Goal: Navigation & Orientation: Understand site structure

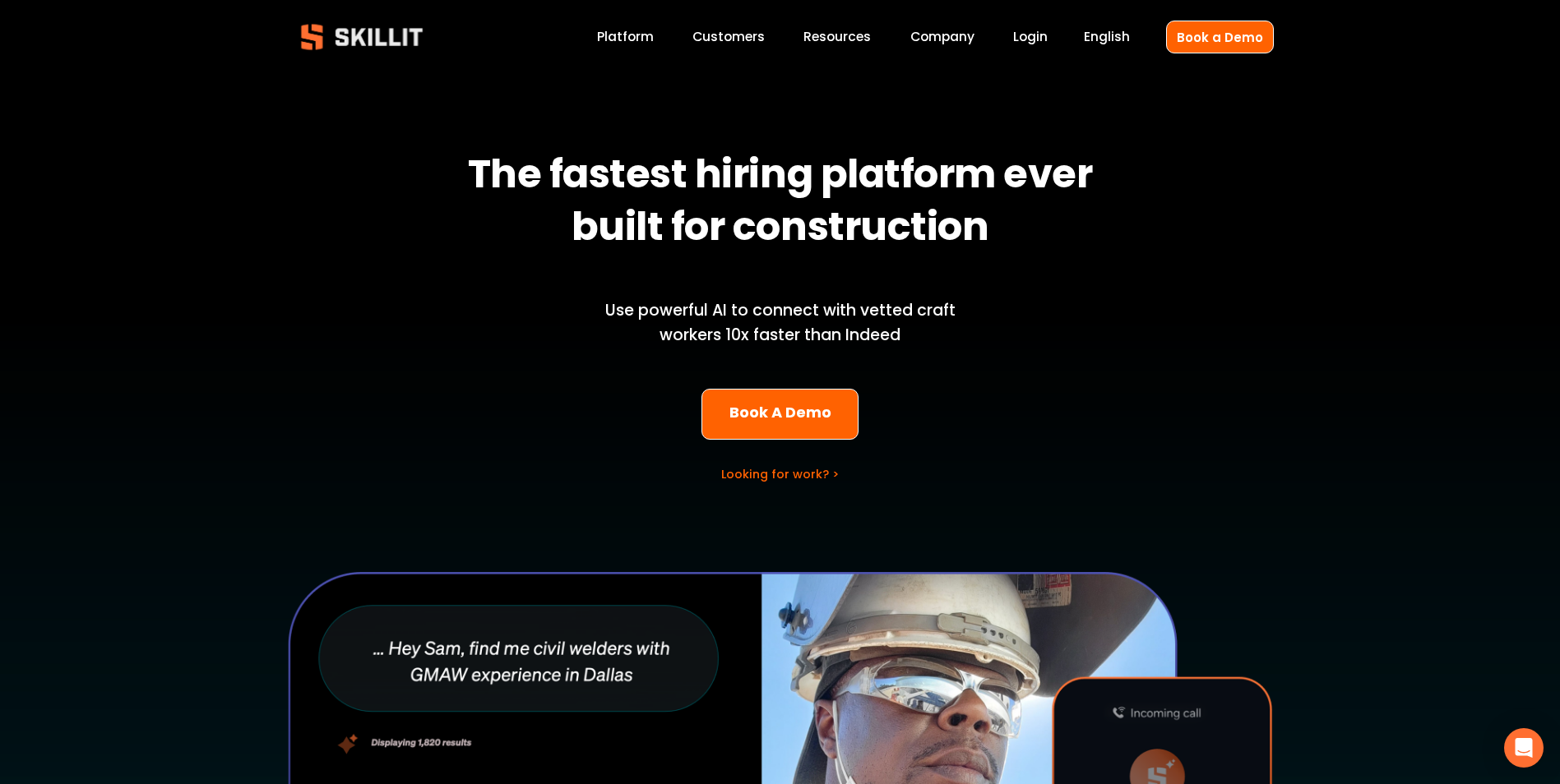
click at [932, 40] on link "Company" at bounding box center [942, 37] width 64 height 23
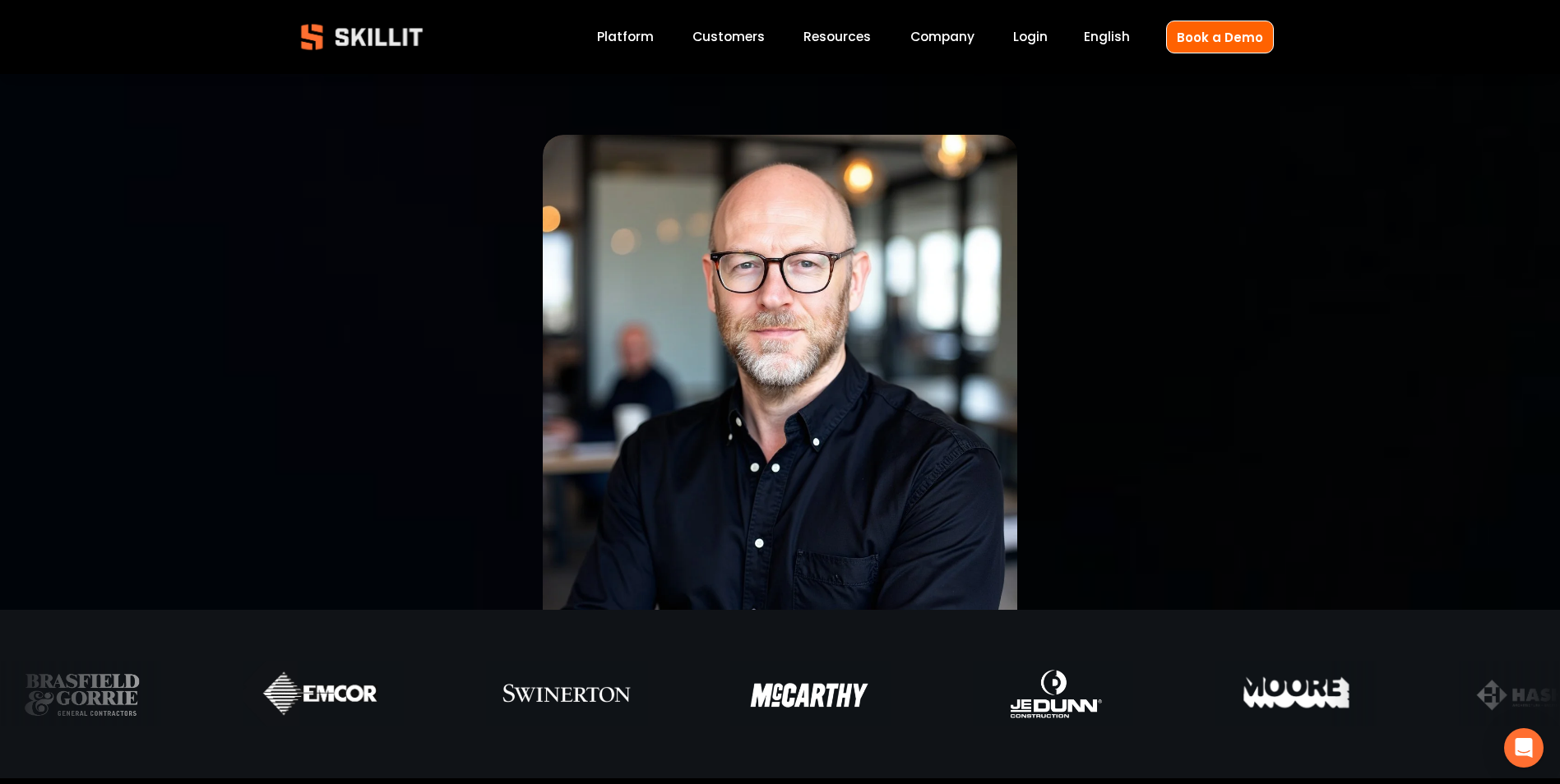
click at [0, 0] on span "Pricing" at bounding box center [0, 0] width 0 height 0
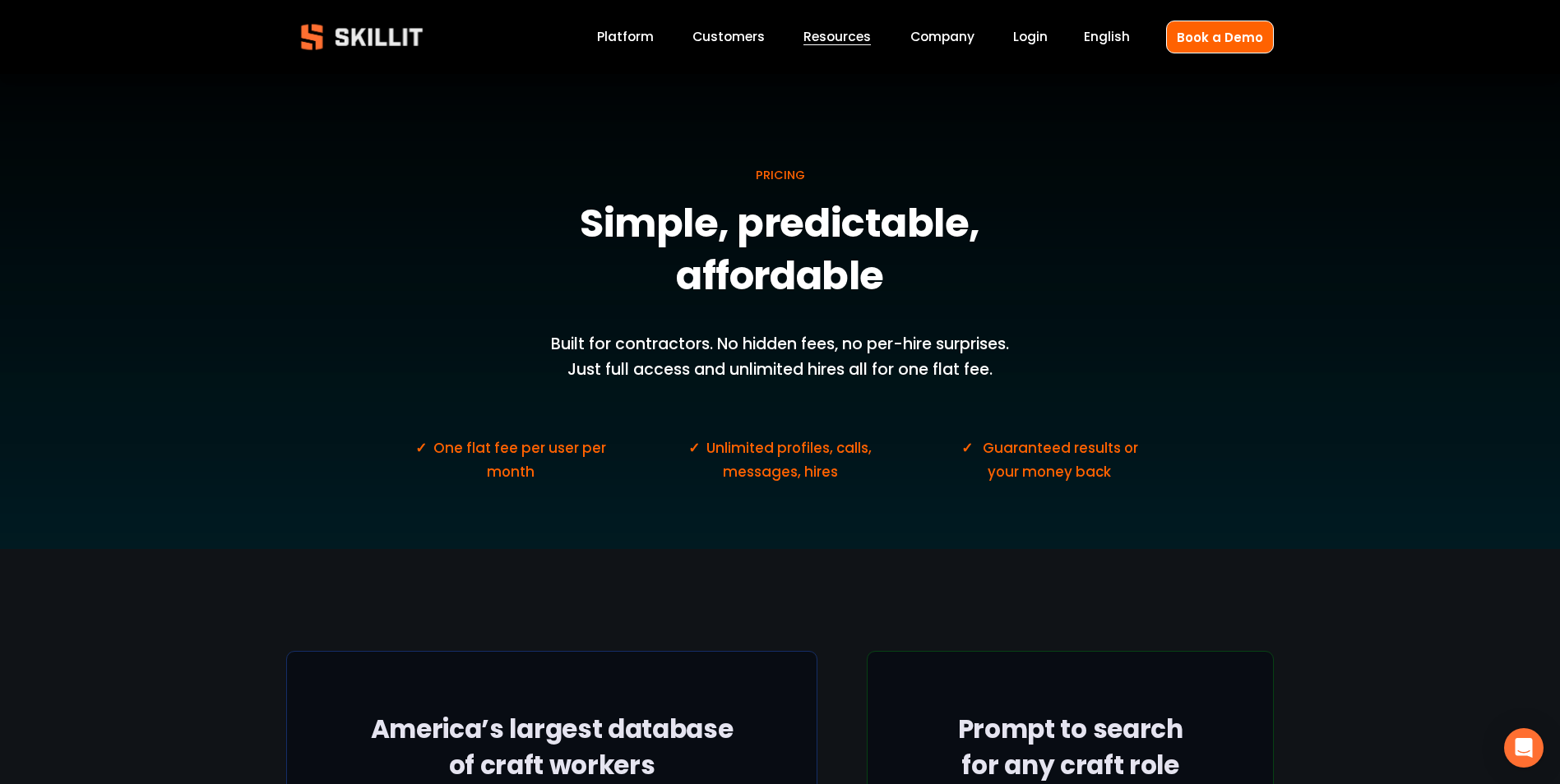
click at [941, 38] on link "Company" at bounding box center [942, 37] width 64 height 23
